Goal: Task Accomplishment & Management: Use online tool/utility

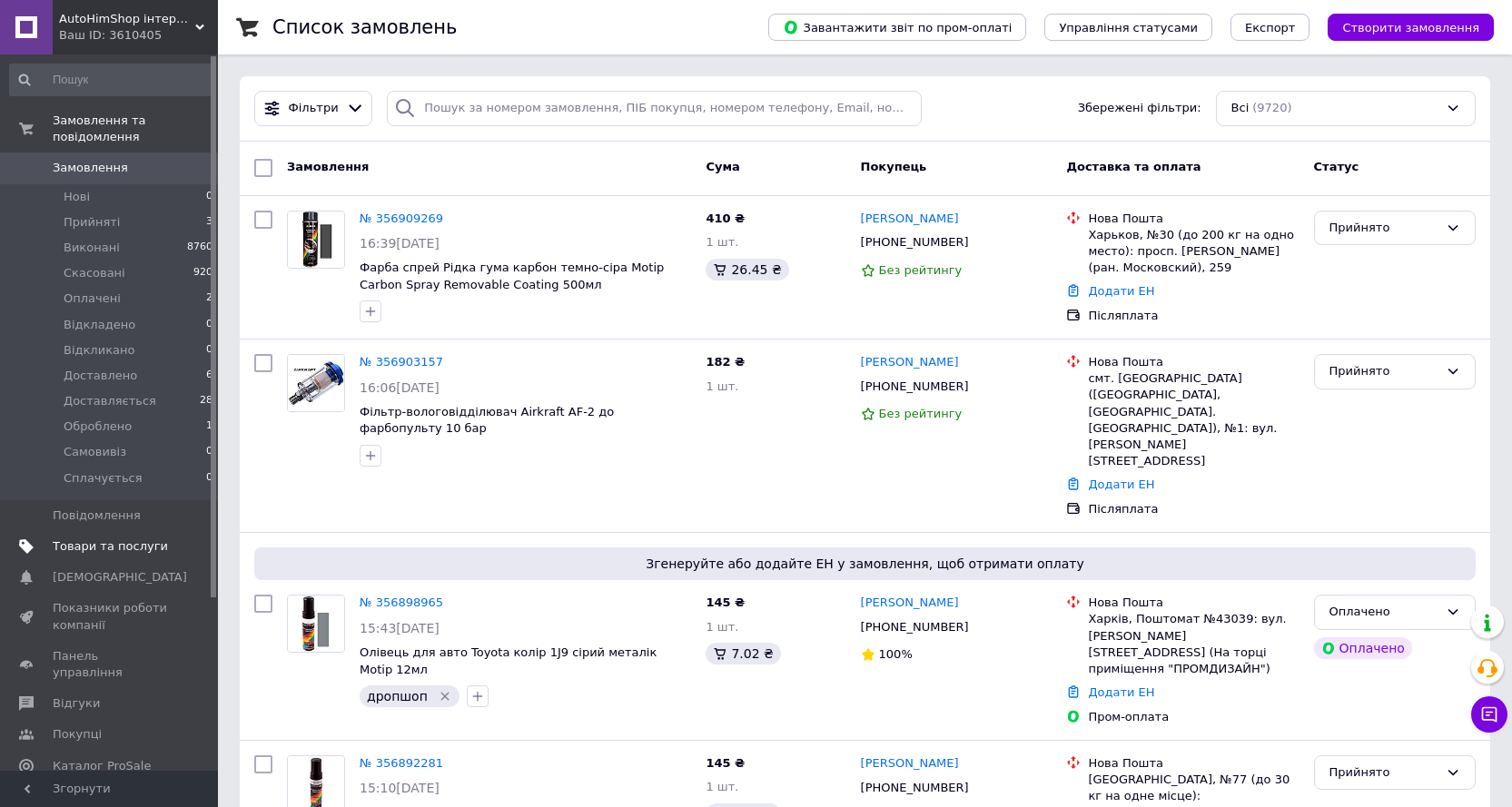
click at [103, 539] on span "Товари та послуги" at bounding box center [111, 547] width 116 height 16
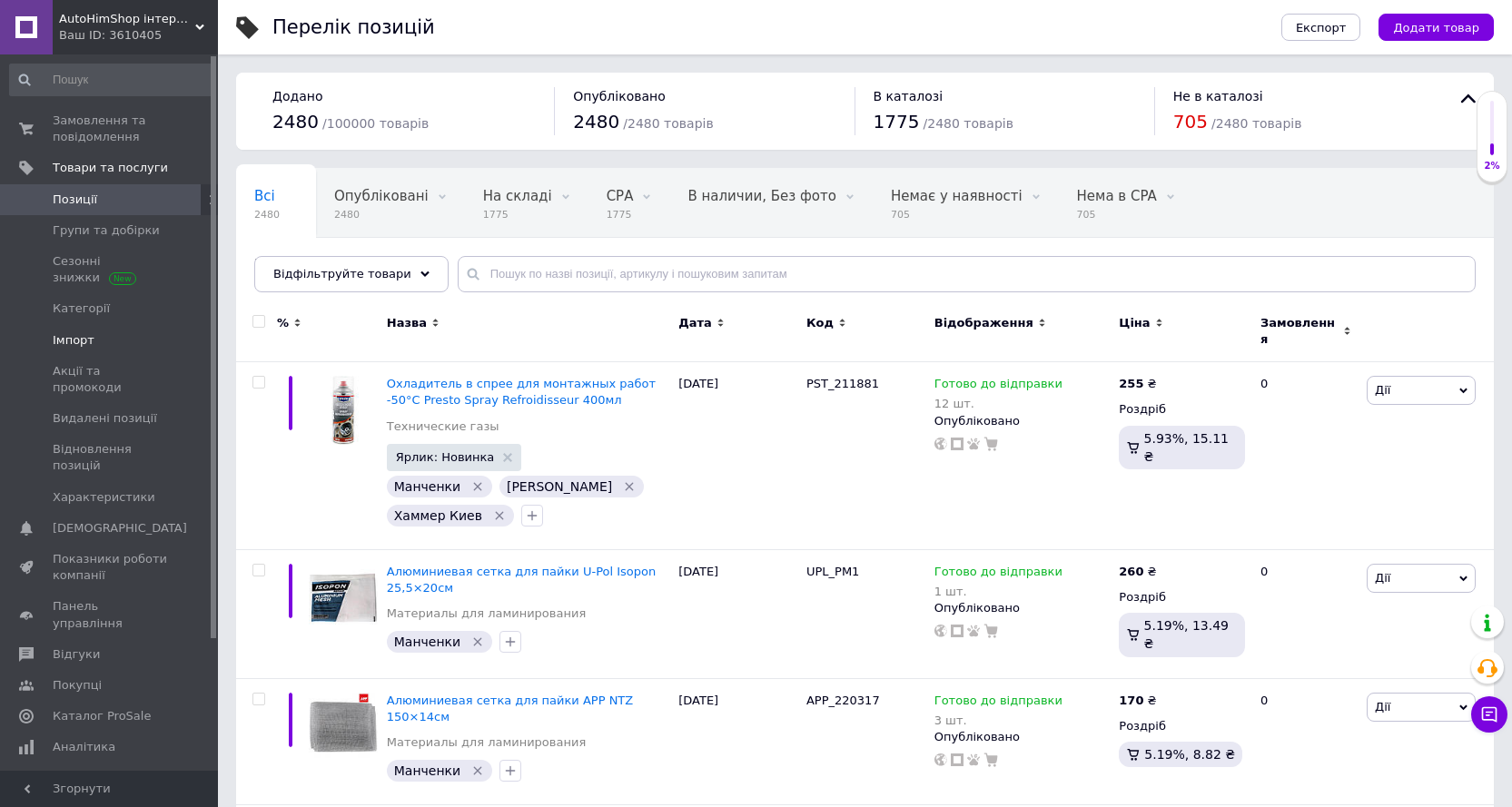
click at [76, 349] on link "Імпорт" at bounding box center [112, 340] width 223 height 31
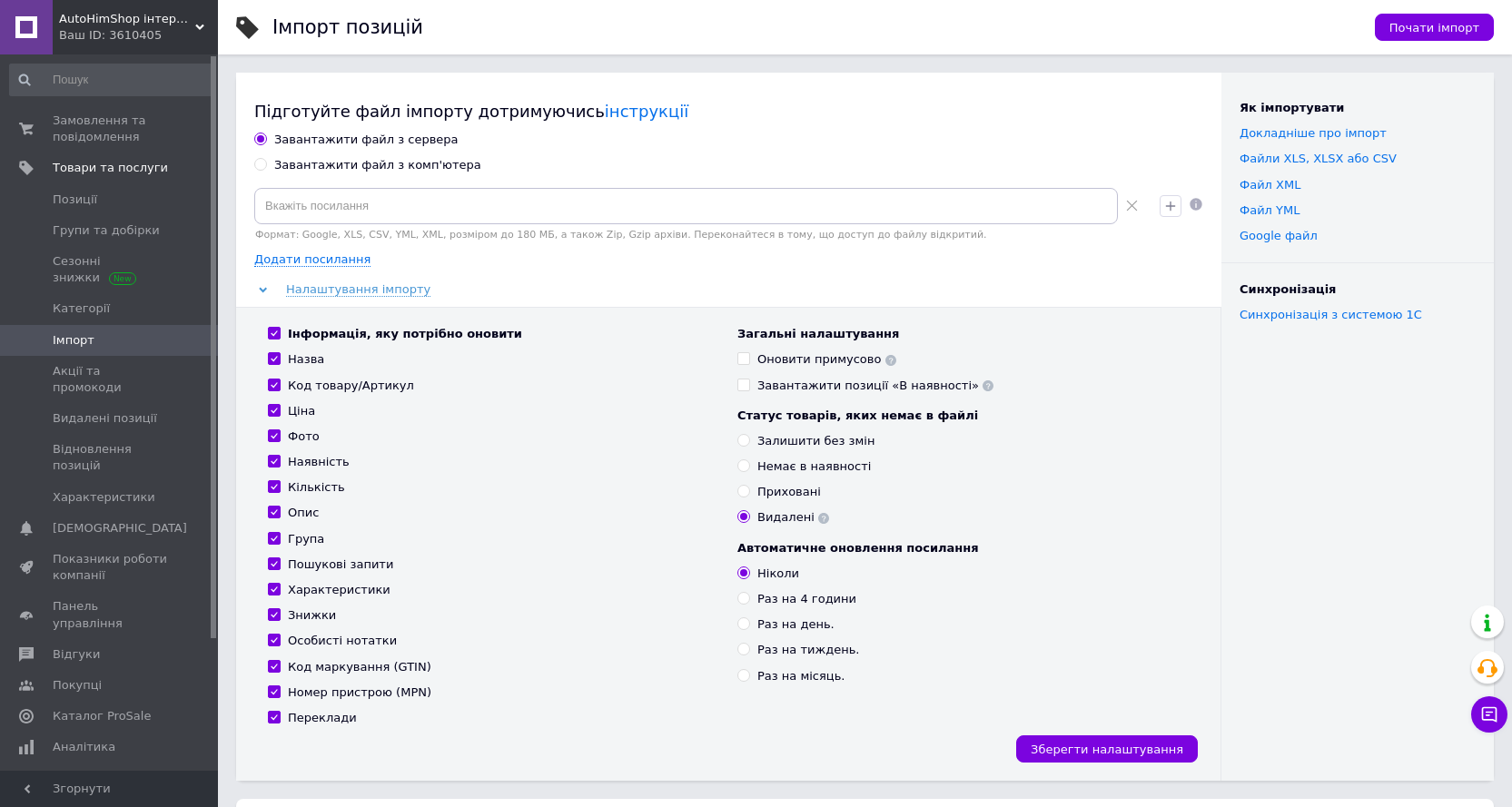
click at [256, 158] on input "Завантажити файл з комп'ютера" at bounding box center [260, 164] width 12 height 12
radio input "true"
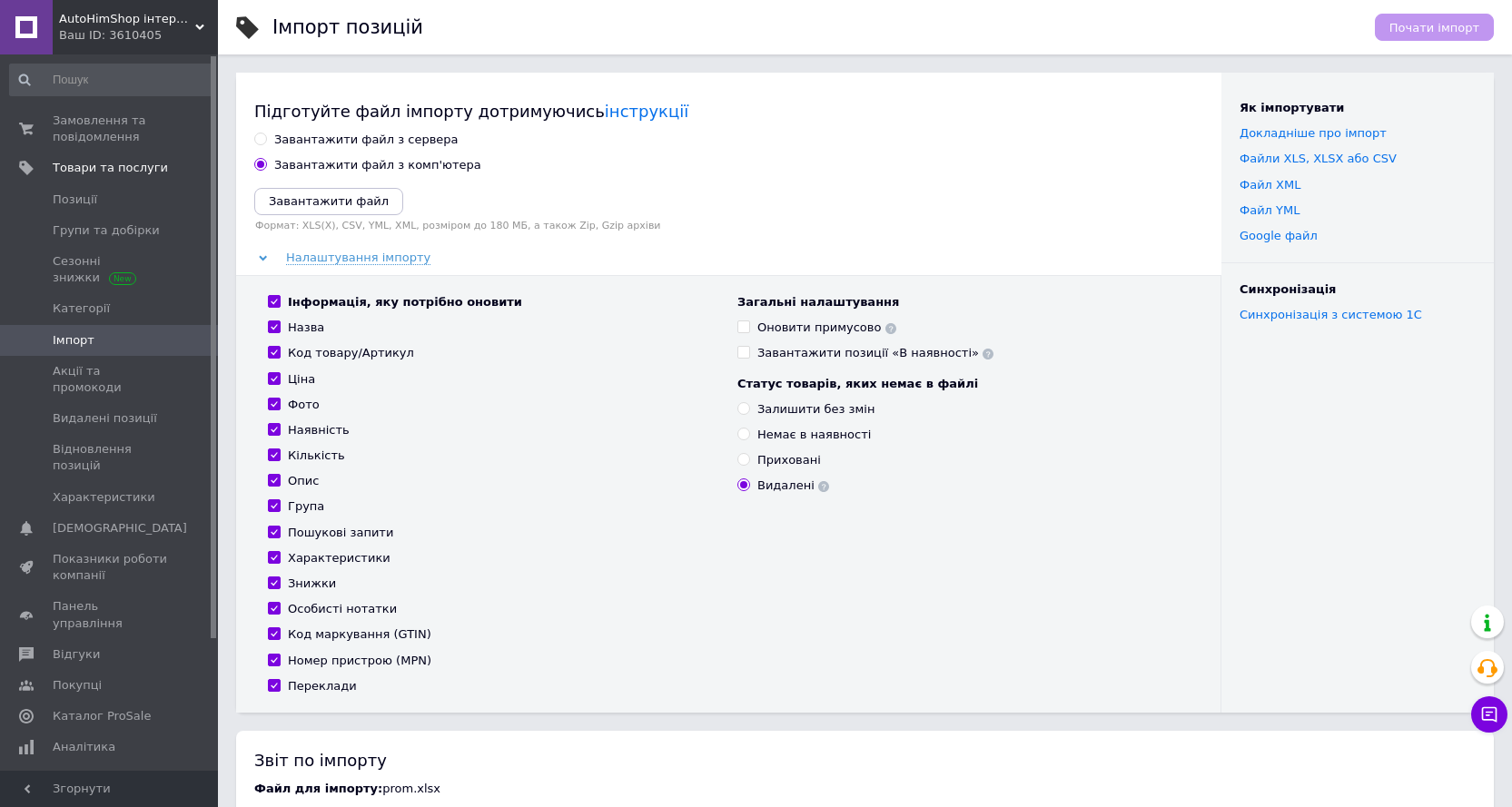
click at [291, 420] on div "Інформація, яку потрібно оновити Назва Код товару/Артикул Ціна Фото Наявність К…" at bounding box center [493, 494] width 470 height 400
click at [291, 399] on div "Фото" at bounding box center [304, 405] width 32 height 16
click at [279, 399] on input "Фото" at bounding box center [274, 404] width 12 height 12
checkbox input "false"
click at [324, 202] on icon "Завантажити файл" at bounding box center [328, 202] width 120 height 14
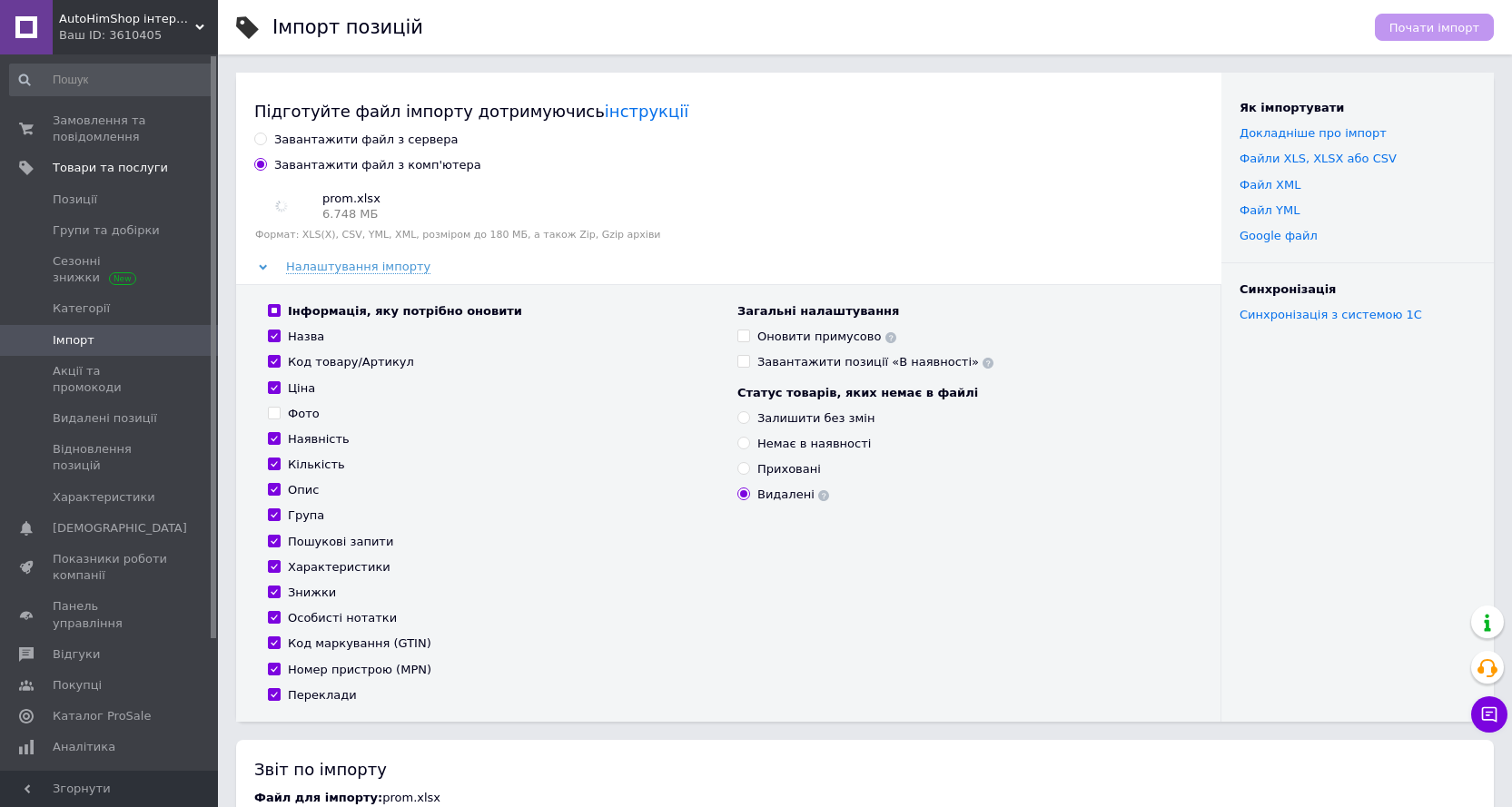
drag, startPoint x: 324, startPoint y: 202, endPoint x: 874, endPoint y: 518, distance: 634.3
drag, startPoint x: 874, startPoint y: 518, endPoint x: 1097, endPoint y: 643, distance: 255.6
click at [1097, 643] on div "Загальні налаштування Оновити примусово Завантажити позиції «В наявності» Стату…" at bounding box center [962, 503] width 470 height 400
click at [1456, 26] on span "Почати імпорт" at bounding box center [1434, 28] width 90 height 14
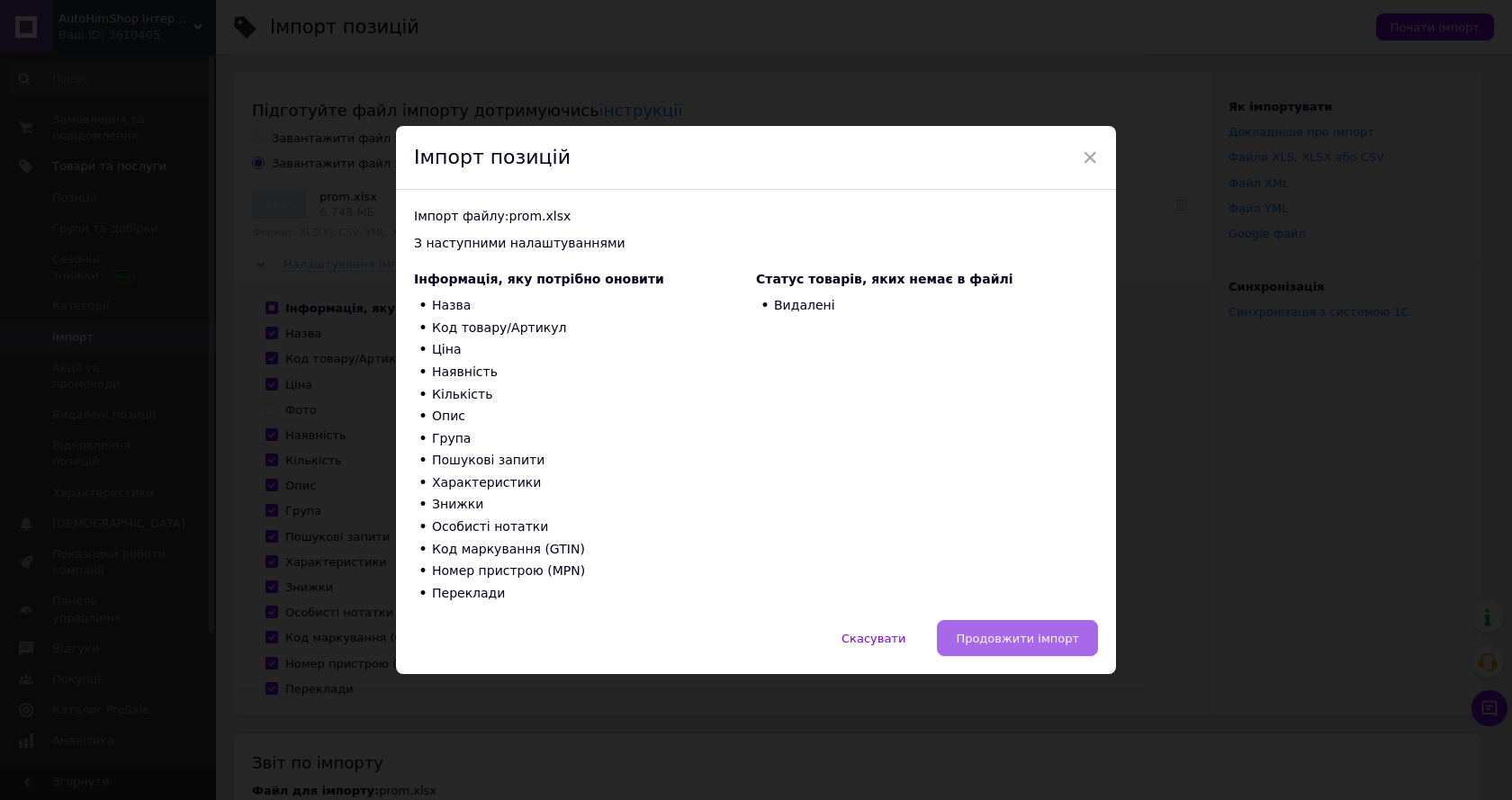
click at [1047, 638] on span "Продовжити імпорт" at bounding box center [1018, 639] width 124 height 14
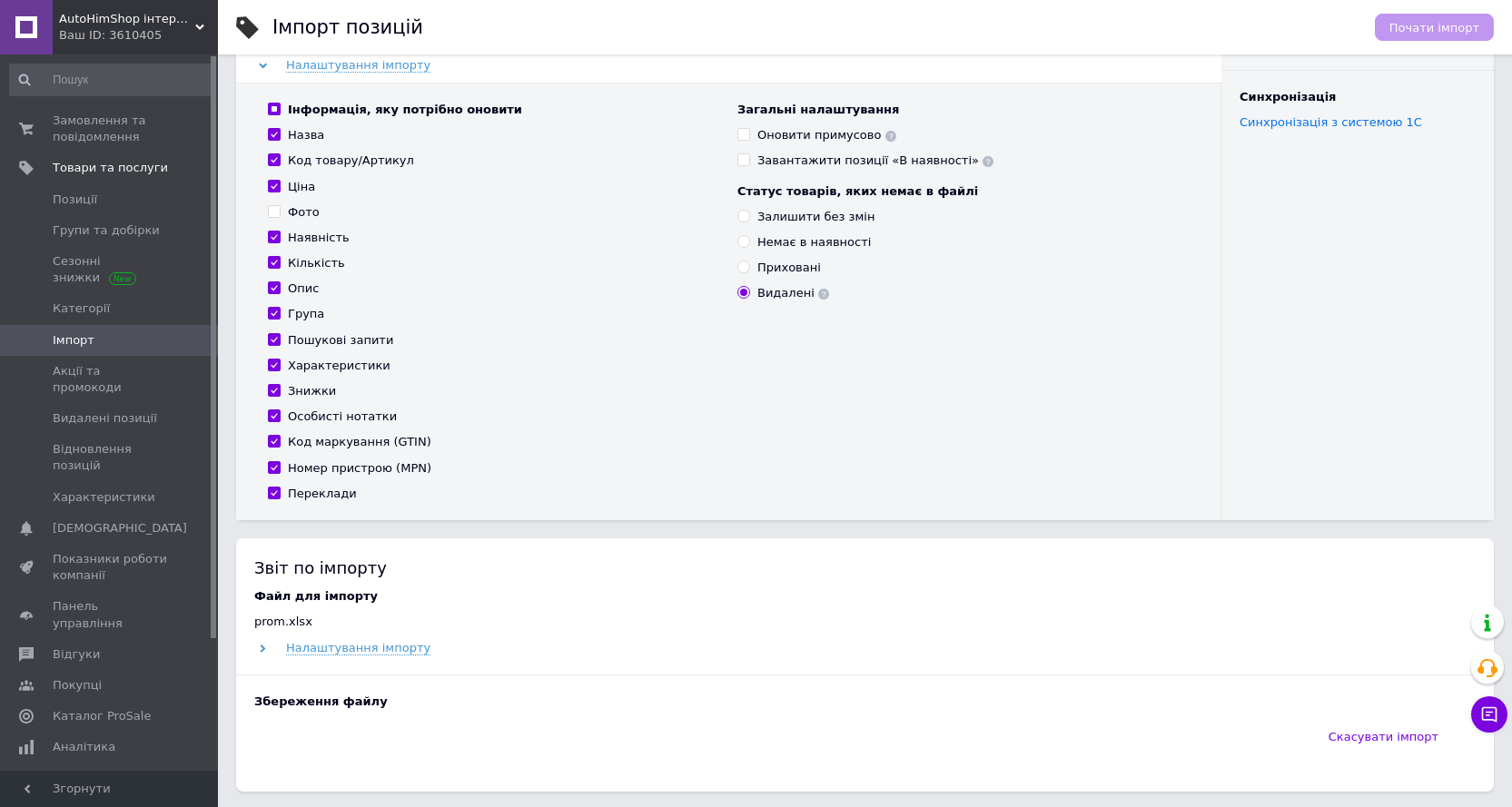
scroll to position [272, 0]
